Goal: Check status

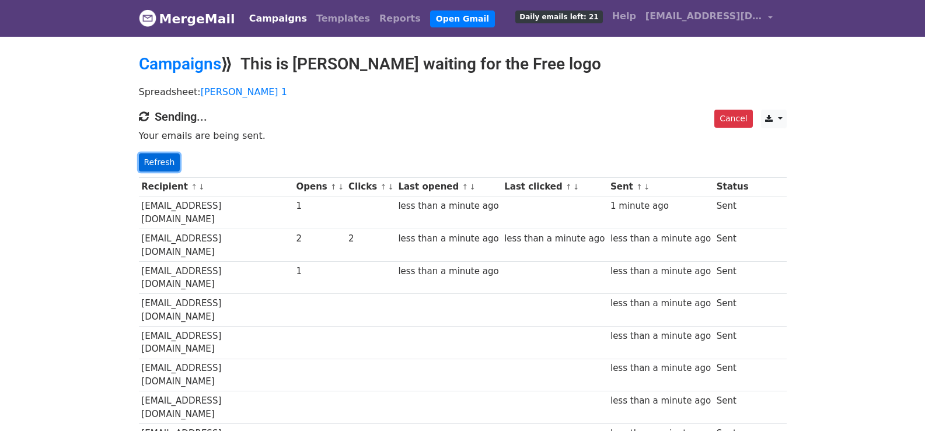
click at [149, 156] on link "Refresh" at bounding box center [159, 162] width 41 height 18
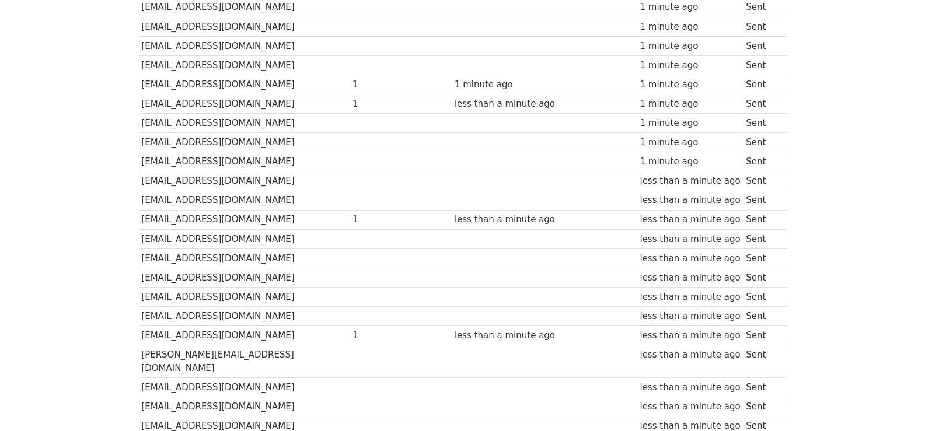
scroll to position [794, 0]
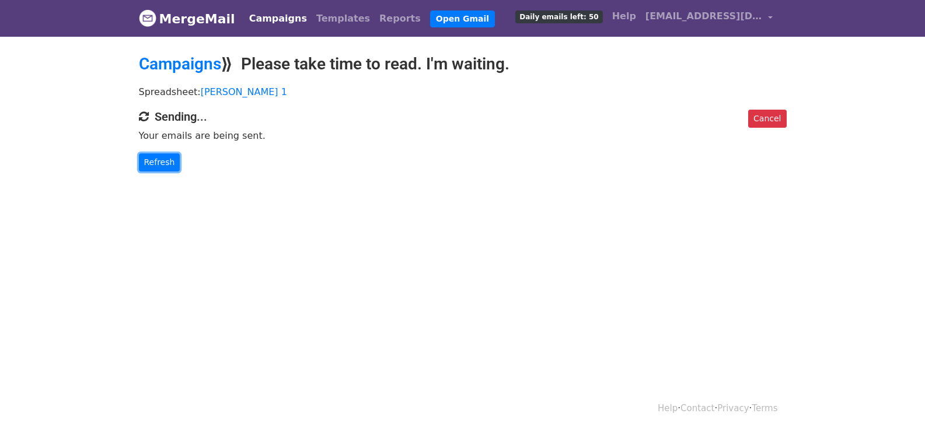
drag, startPoint x: 162, startPoint y: 158, endPoint x: 253, endPoint y: 193, distance: 97.7
click at [162, 158] on link "Refresh" at bounding box center [159, 162] width 41 height 18
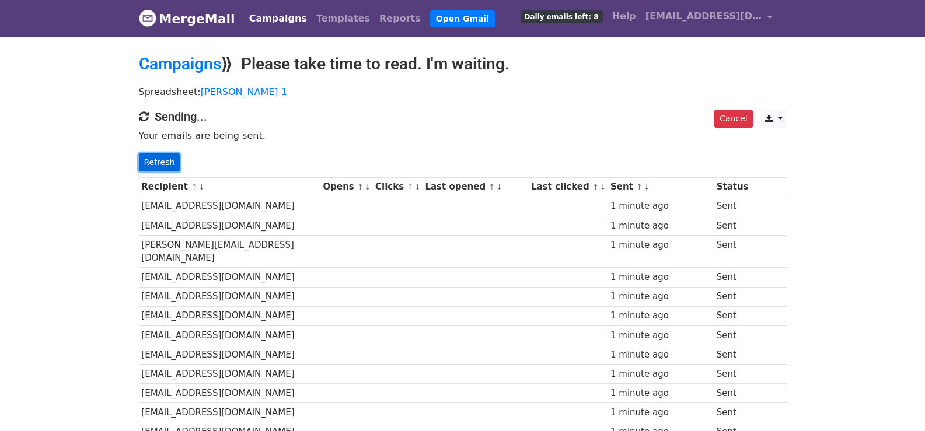
click at [155, 157] on link "Refresh" at bounding box center [159, 162] width 41 height 18
click at [158, 162] on link "Refresh" at bounding box center [159, 162] width 41 height 18
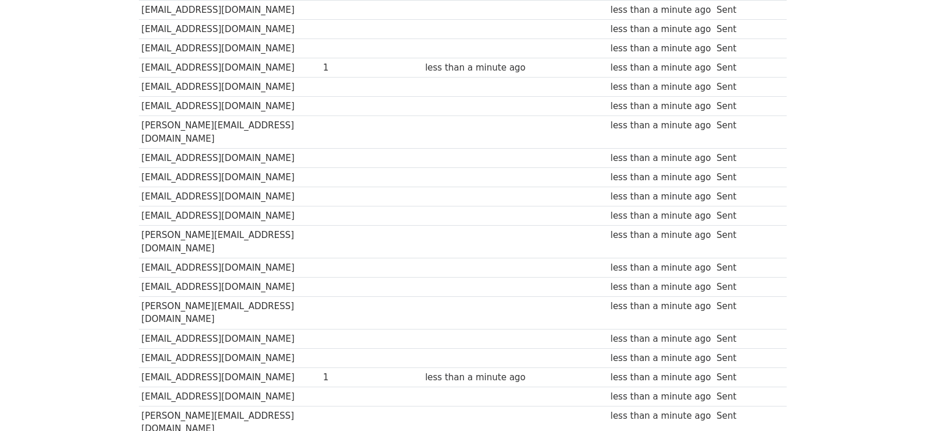
click at [158, 207] on td "support@lindazs.com" at bounding box center [229, 216] width 181 height 19
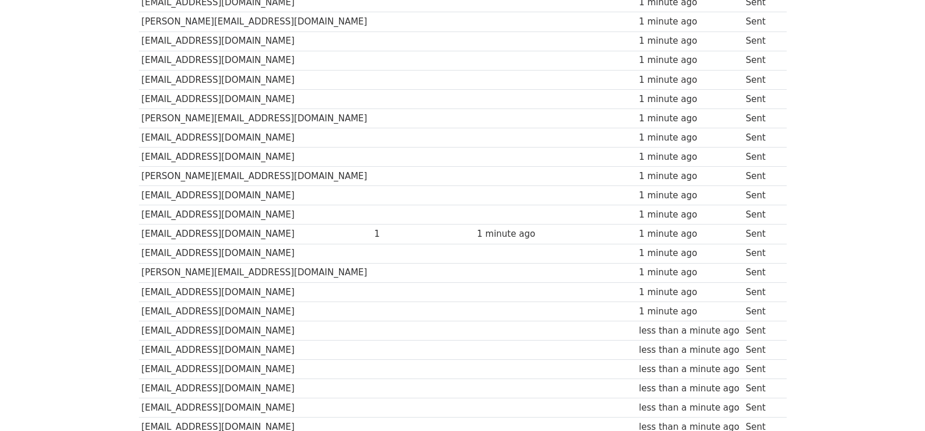
scroll to position [794, 0]
